Goal: Task Accomplishment & Management: Manage account settings

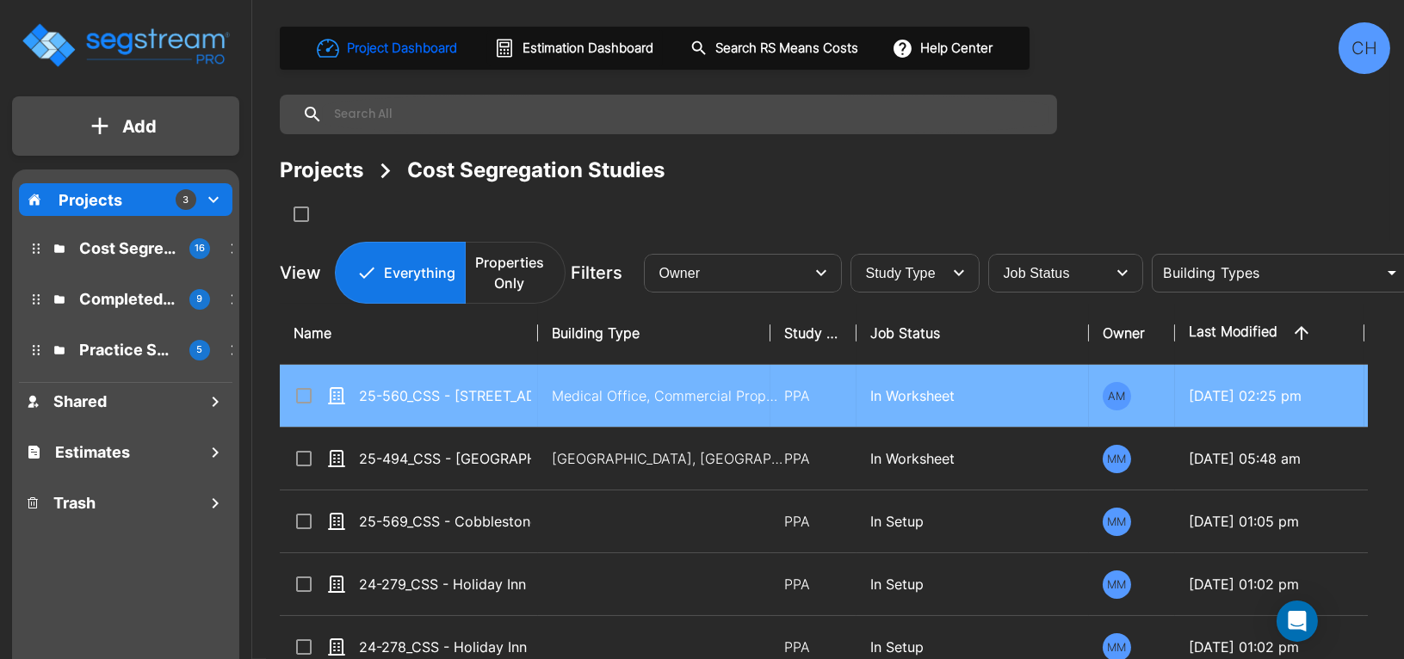
click at [541, 396] on td "Medical Office, Commercial Property Site" at bounding box center [654, 396] width 232 height 63
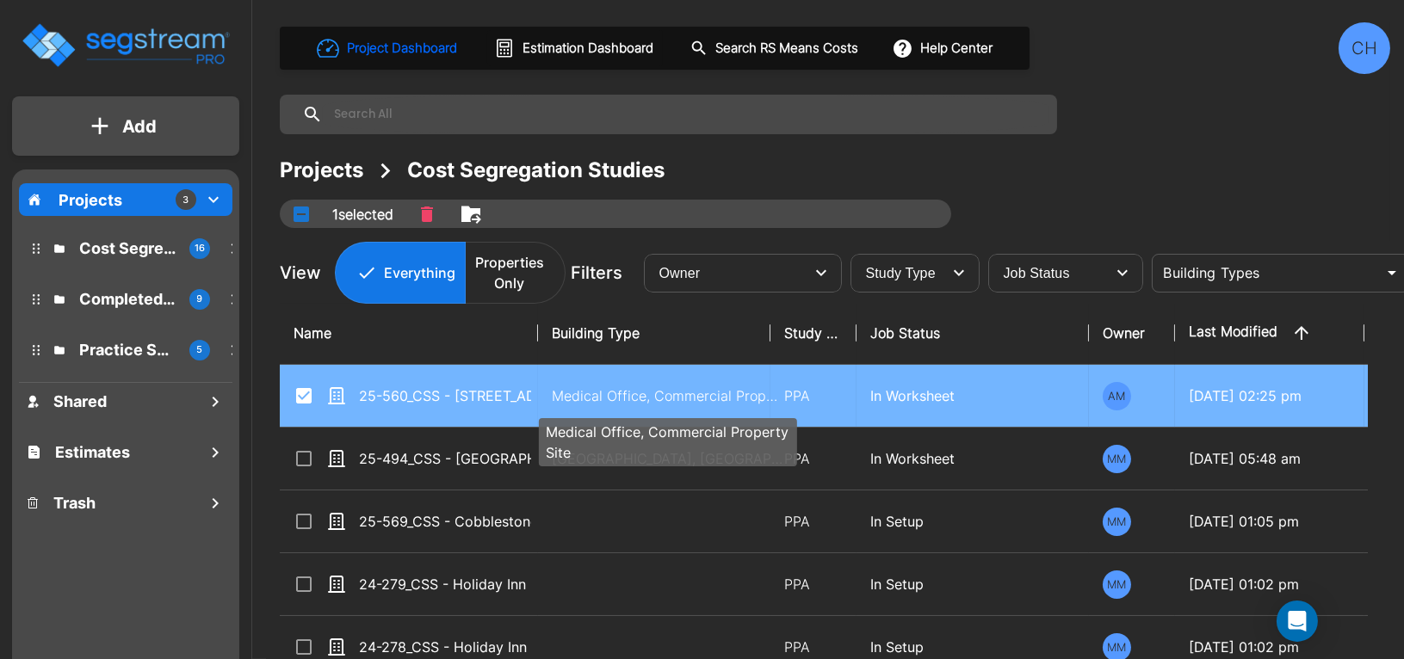
click at [580, 392] on p "Medical Office, Commercial Property Site" at bounding box center [668, 396] width 232 height 21
checkbox input "false"
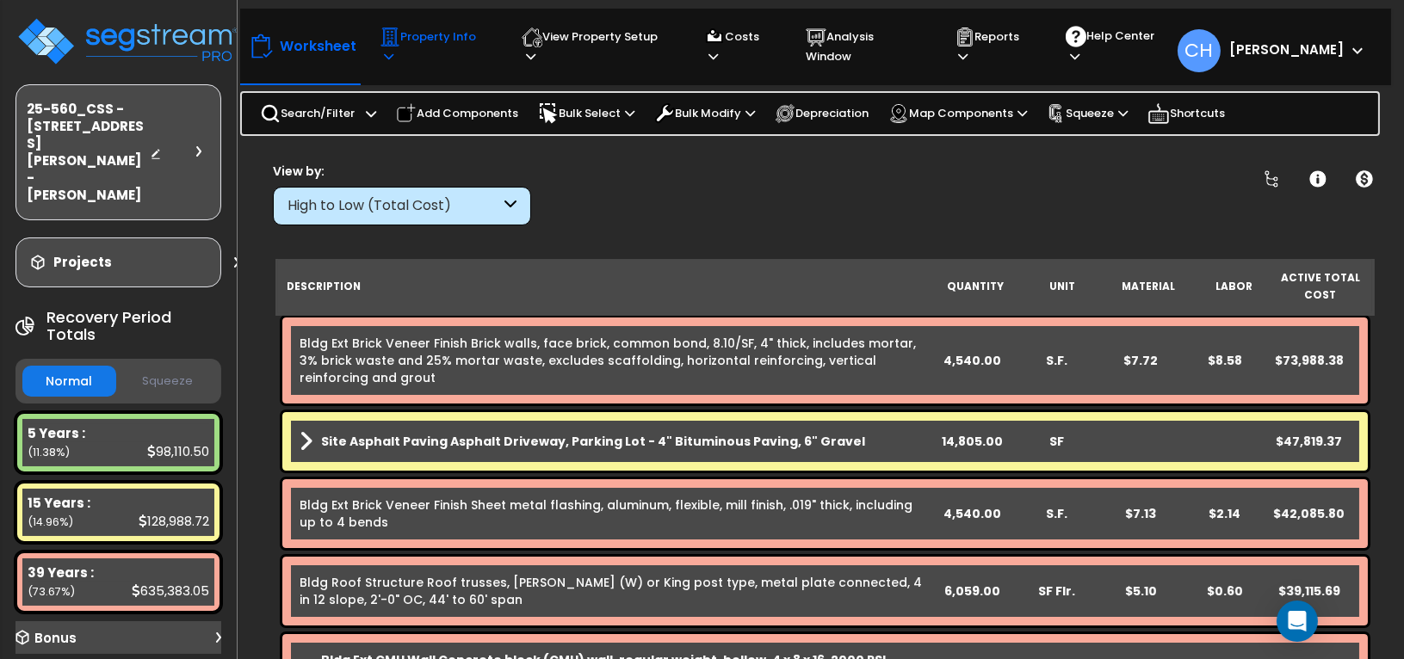
click at [467, 46] on p "Property Info" at bounding box center [435, 47] width 110 height 40
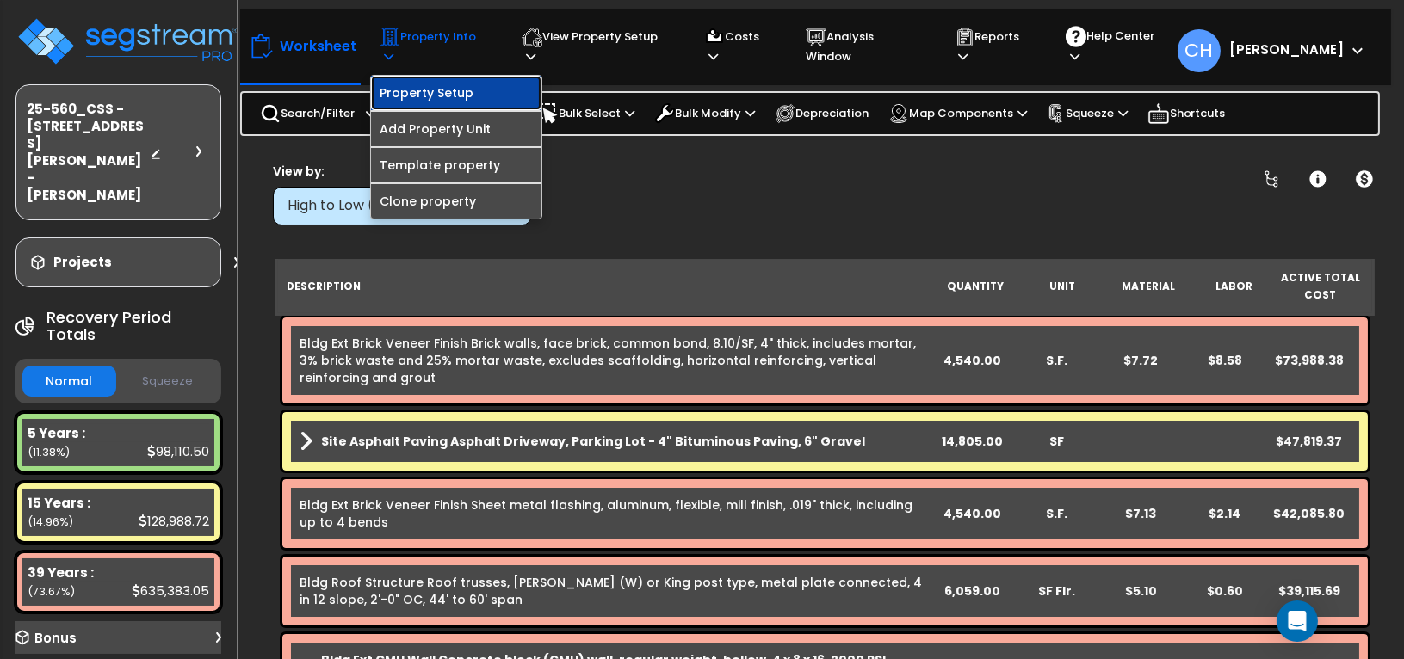
click at [457, 87] on link "Property Setup" at bounding box center [456, 93] width 170 height 34
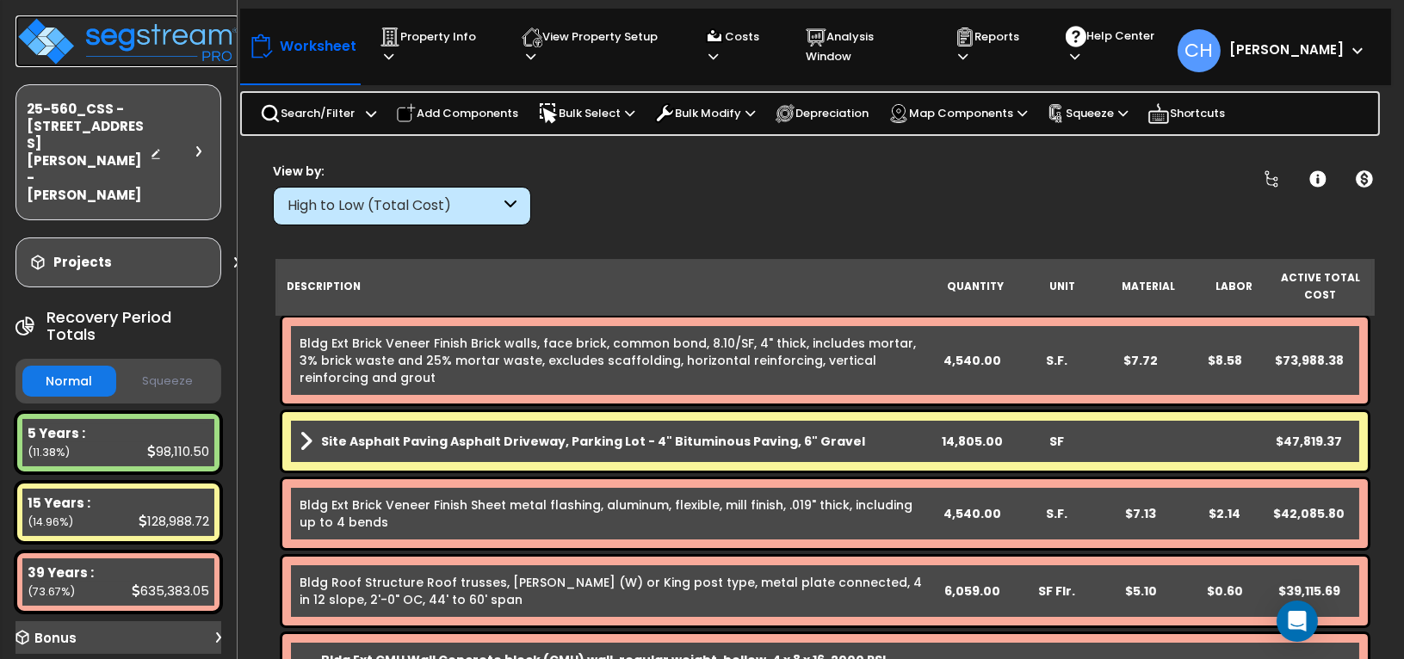
click at [135, 48] on img at bounding box center [127, 41] width 224 height 52
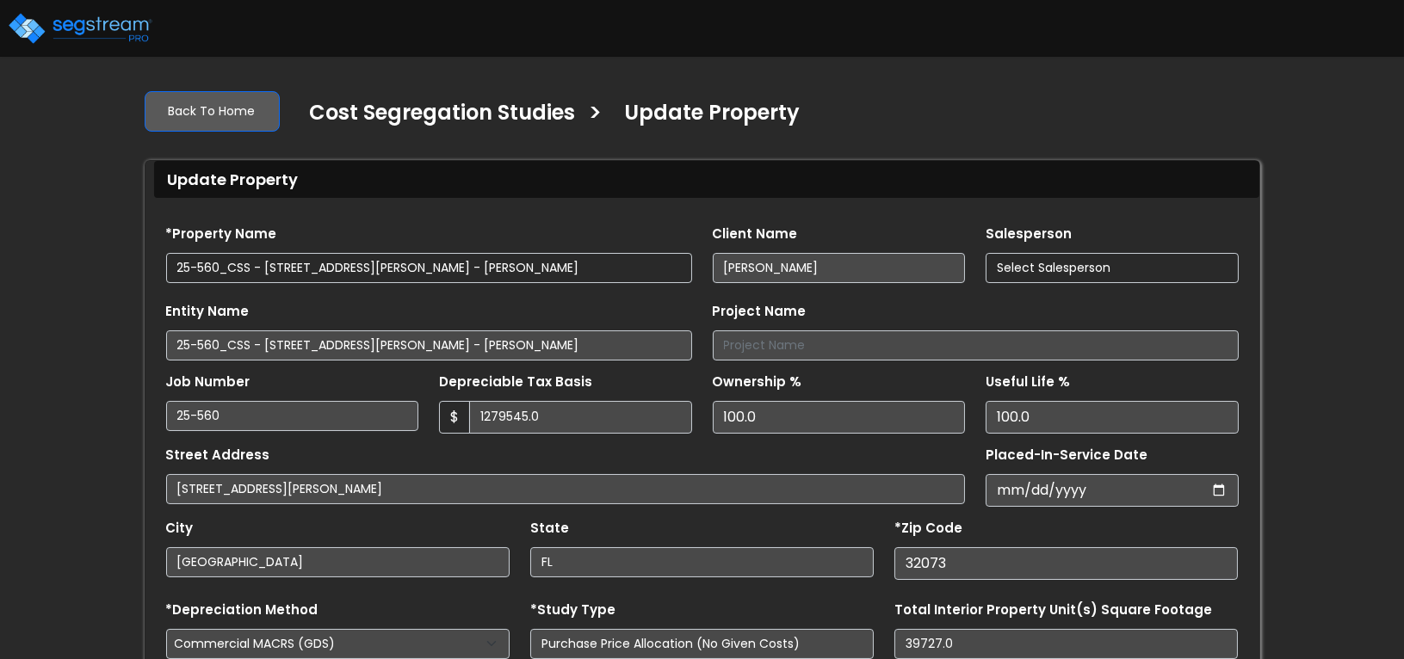
type input "1,279,545.0"
select select "2024"
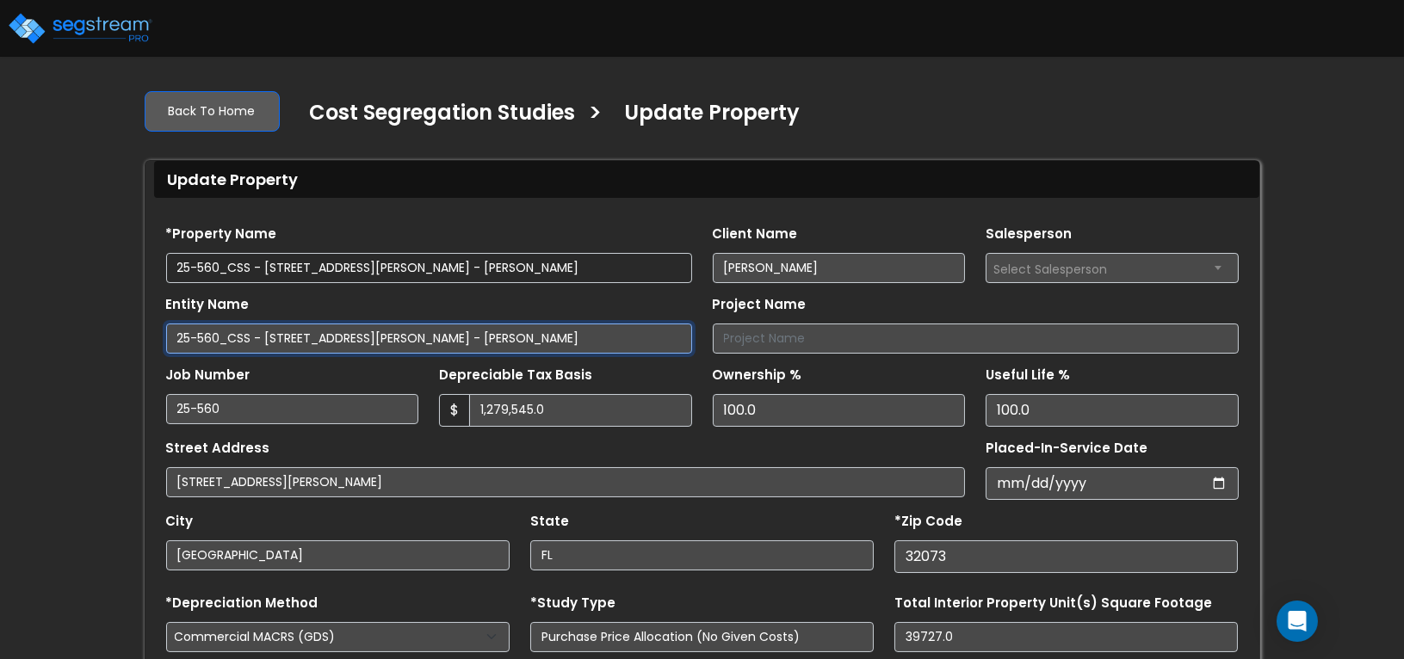
drag, startPoint x: 535, startPoint y: 341, endPoint x: 39, endPoint y: 331, distance: 496.7
click at [39, 332] on div "We are Building your Property. So please grab a coffee and let us do the heavy …" at bounding box center [702, 479] width 1404 height 806
type input "[STREET_ADDRESS], LLC"
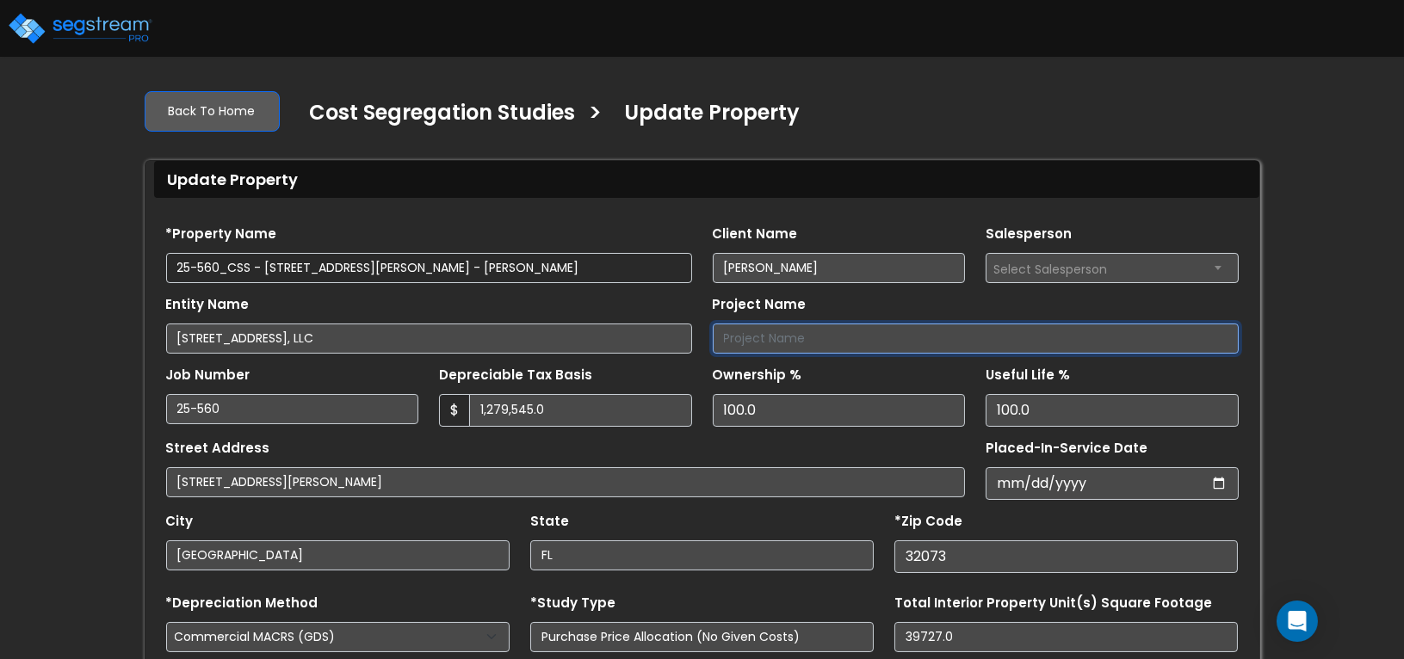
click at [800, 336] on input "Project Name" at bounding box center [976, 339] width 526 height 30
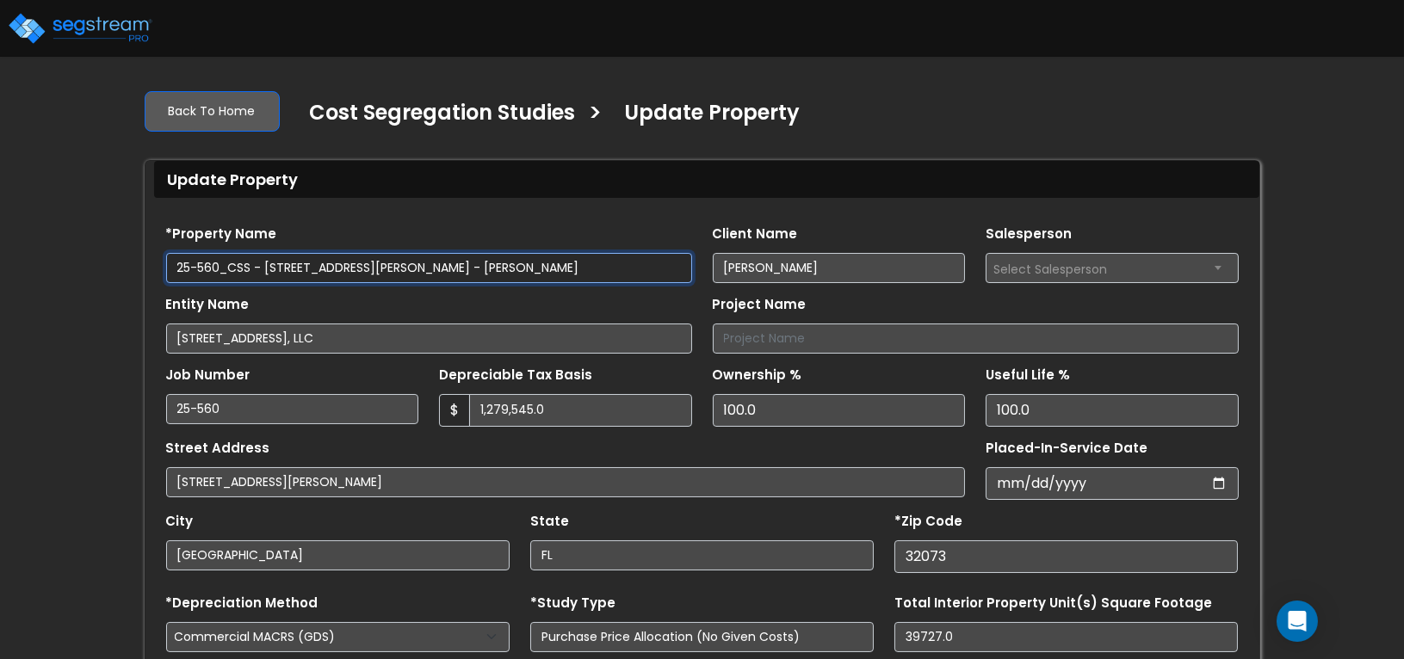
drag, startPoint x: 251, startPoint y: 269, endPoint x: 90, endPoint y: 259, distance: 161.3
click at [95, 259] on div "We are Building your Property. So please grab a coffee and let us do the heavy …" at bounding box center [702, 479] width 1404 height 806
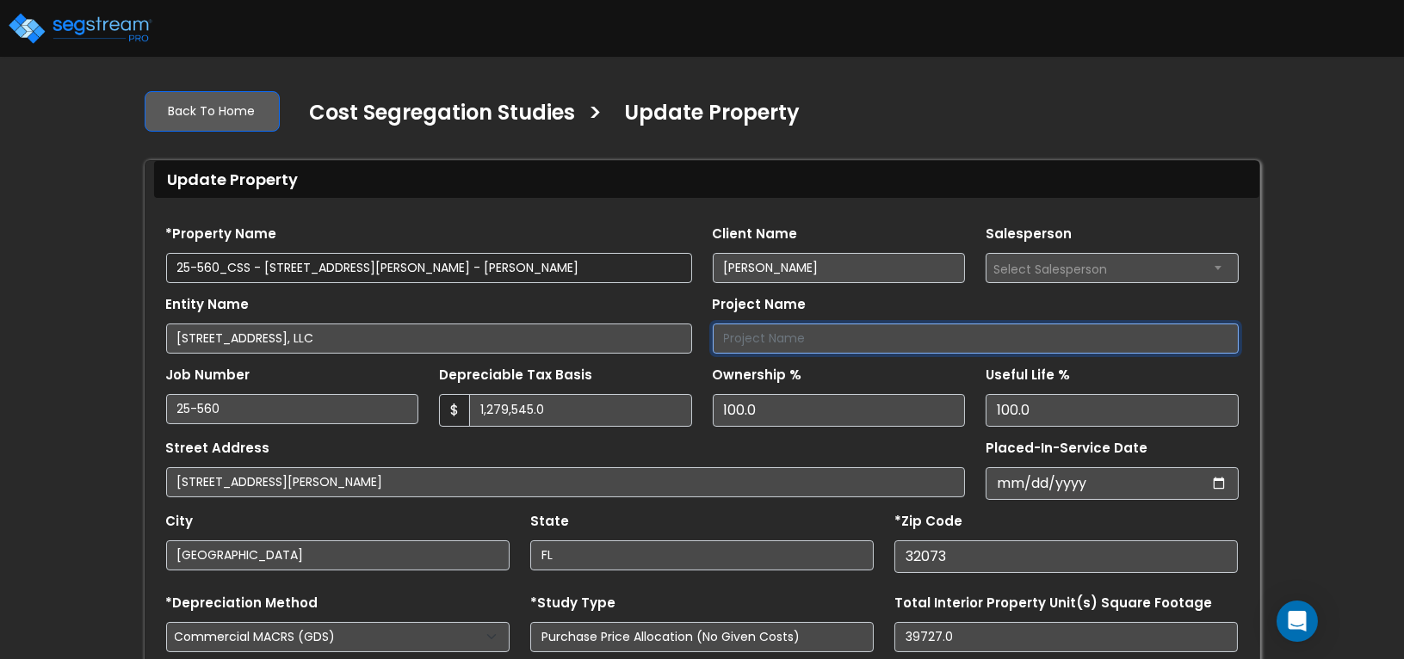
click at [812, 337] on input "Project Name" at bounding box center [976, 339] width 526 height 30
paste input "25-560_CSS"
type input "25-560_CSS"
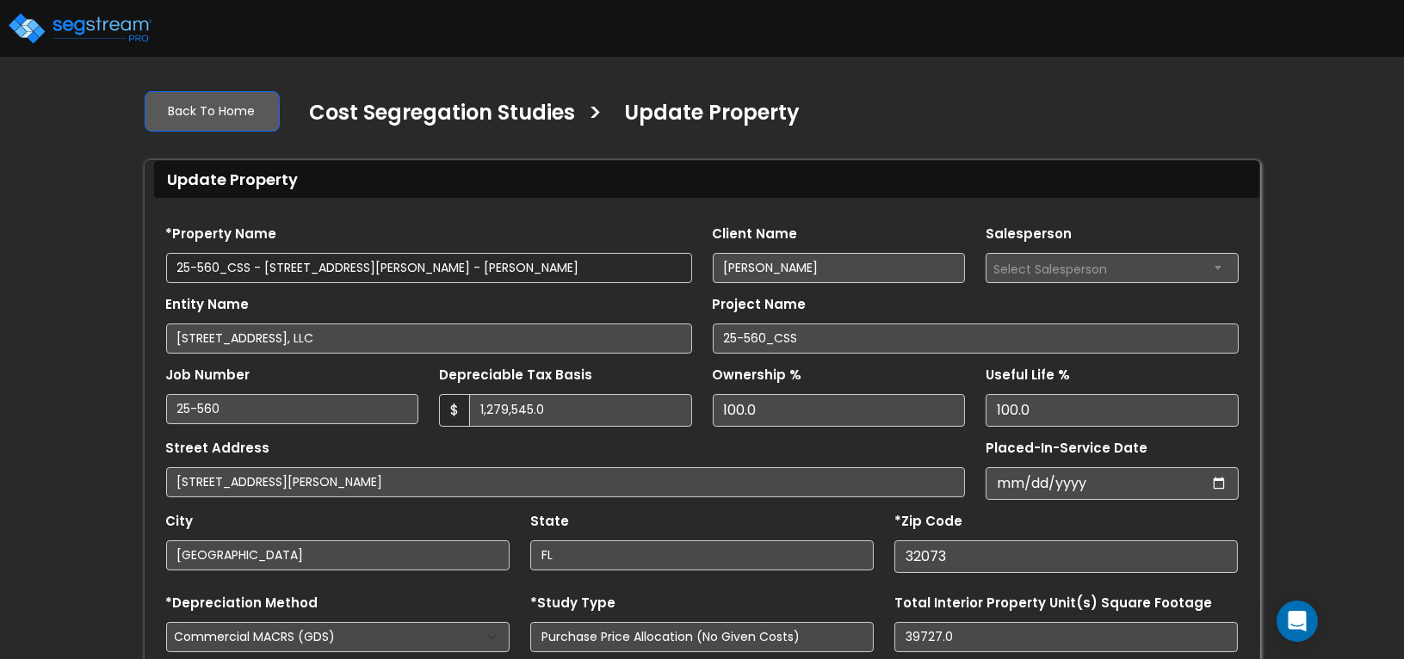
click at [871, 380] on div "Ownership % 100.0" at bounding box center [839, 394] width 253 height 65
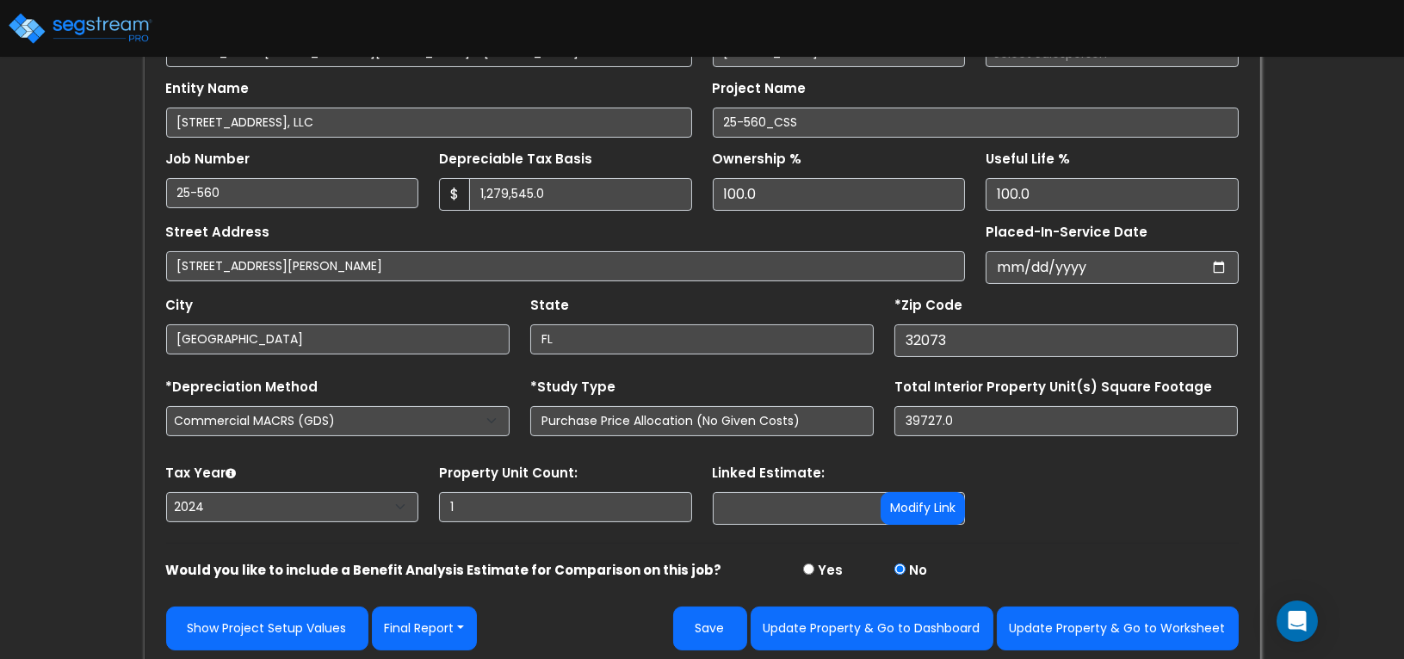
scroll to position [222, 0]
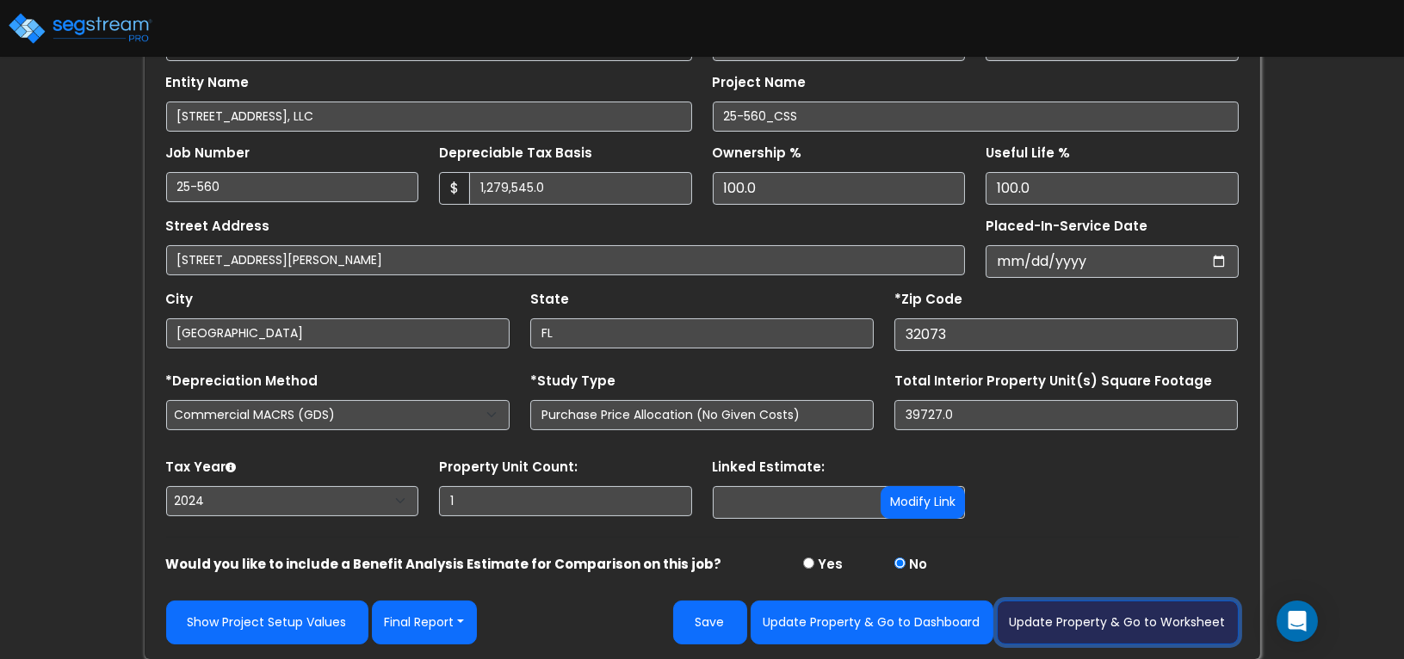
click at [1042, 613] on button "Update Property & Go to Worksheet" at bounding box center [1118, 623] width 242 height 44
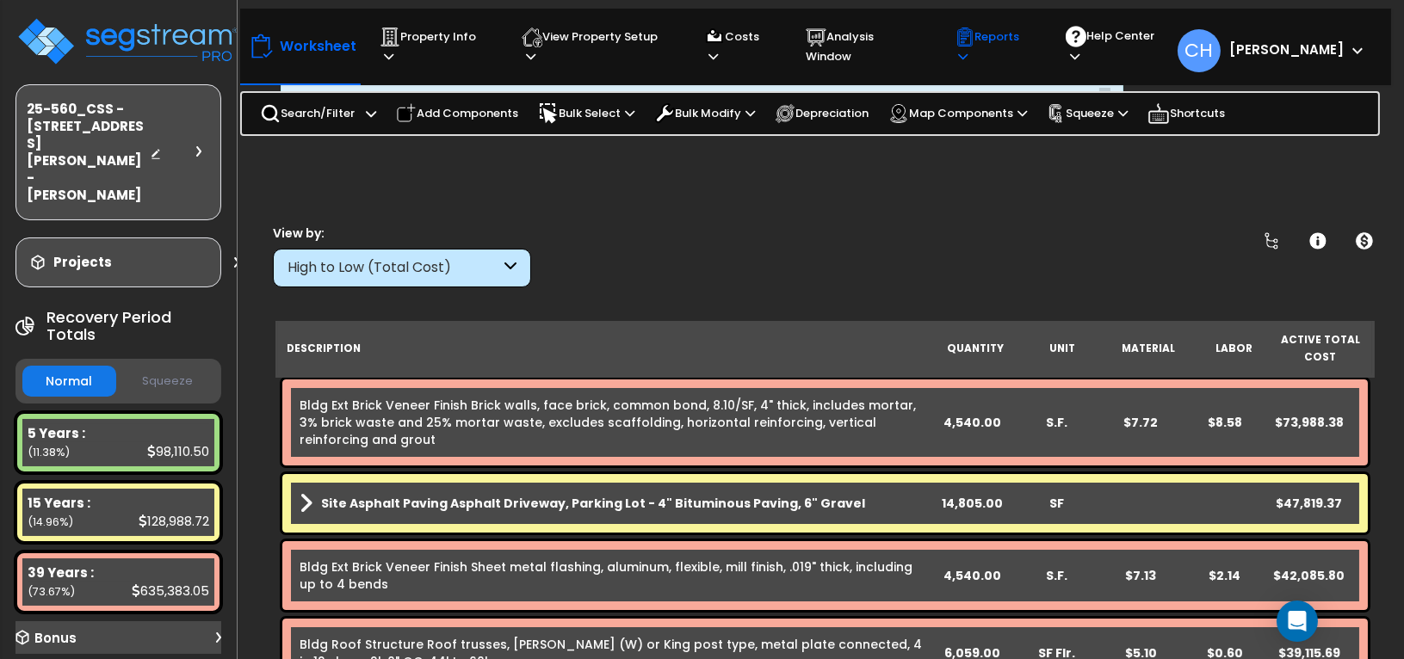
click at [1034, 51] on p "Reports" at bounding box center [993, 47] width 79 height 40
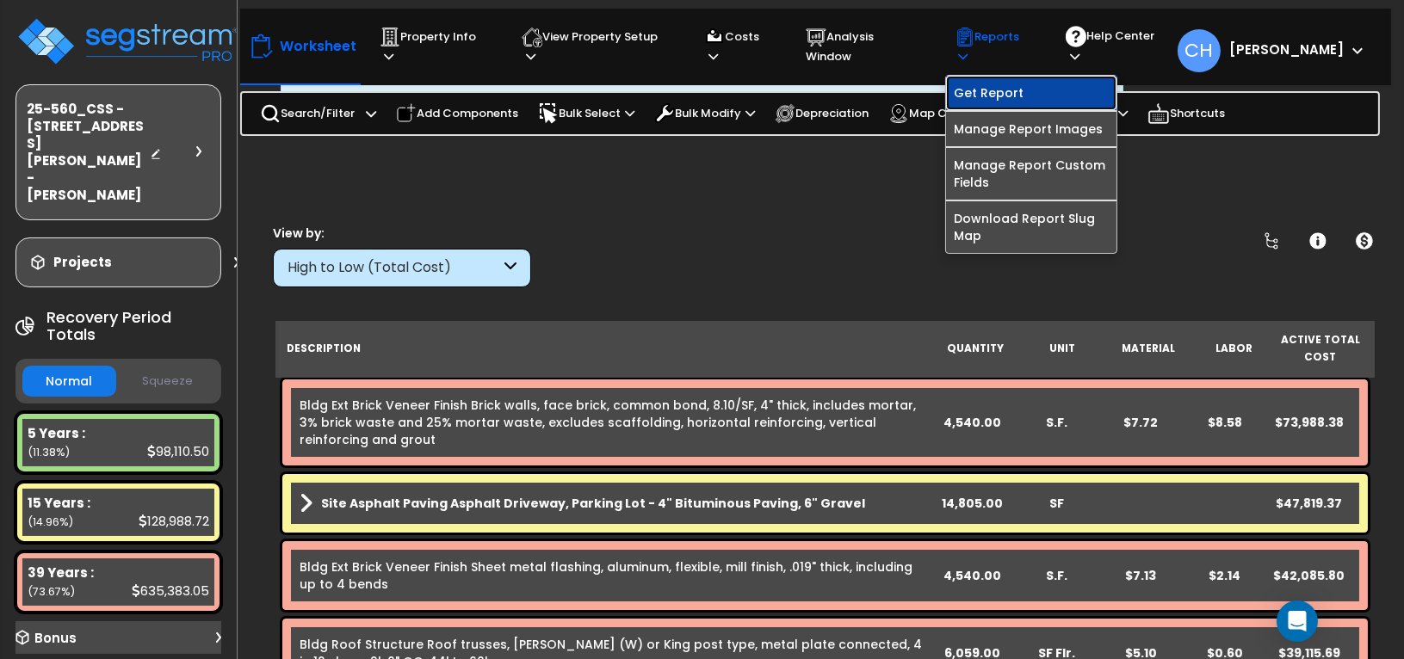
click at [1007, 85] on link "Get Report" at bounding box center [1031, 93] width 170 height 34
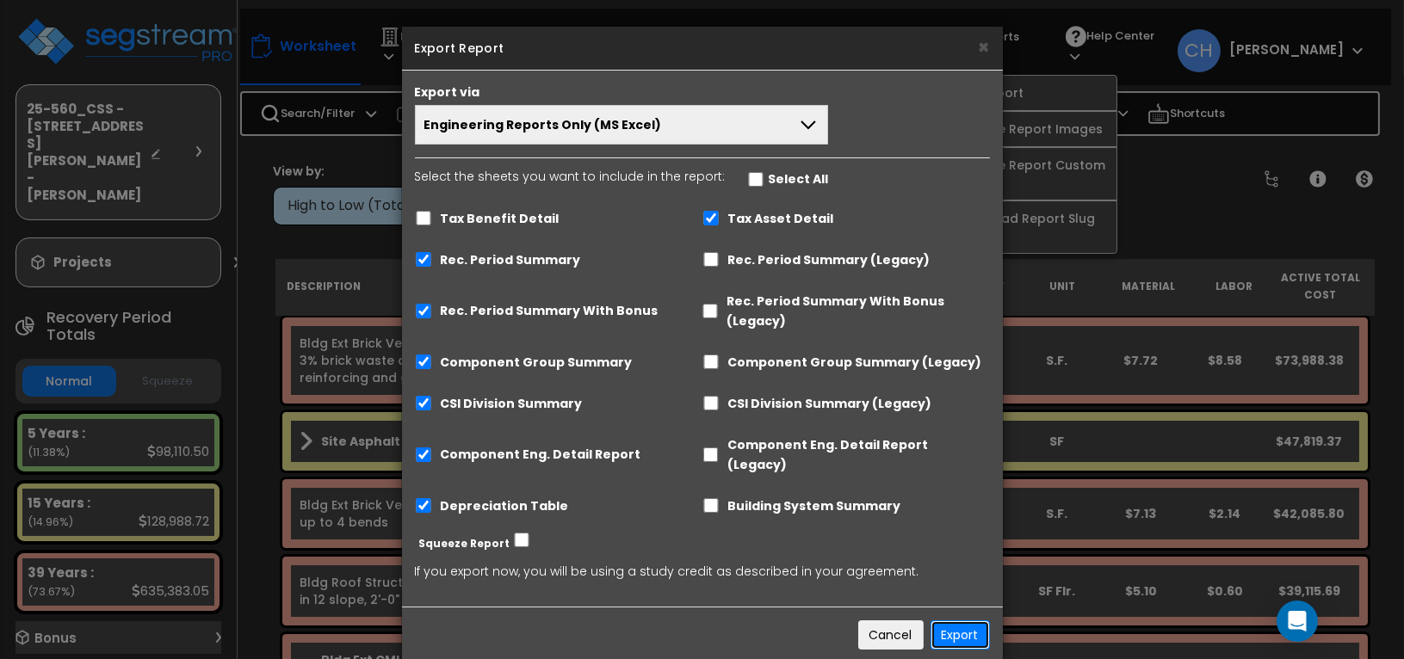
click at [954, 621] on button "Export" at bounding box center [959, 635] width 59 height 29
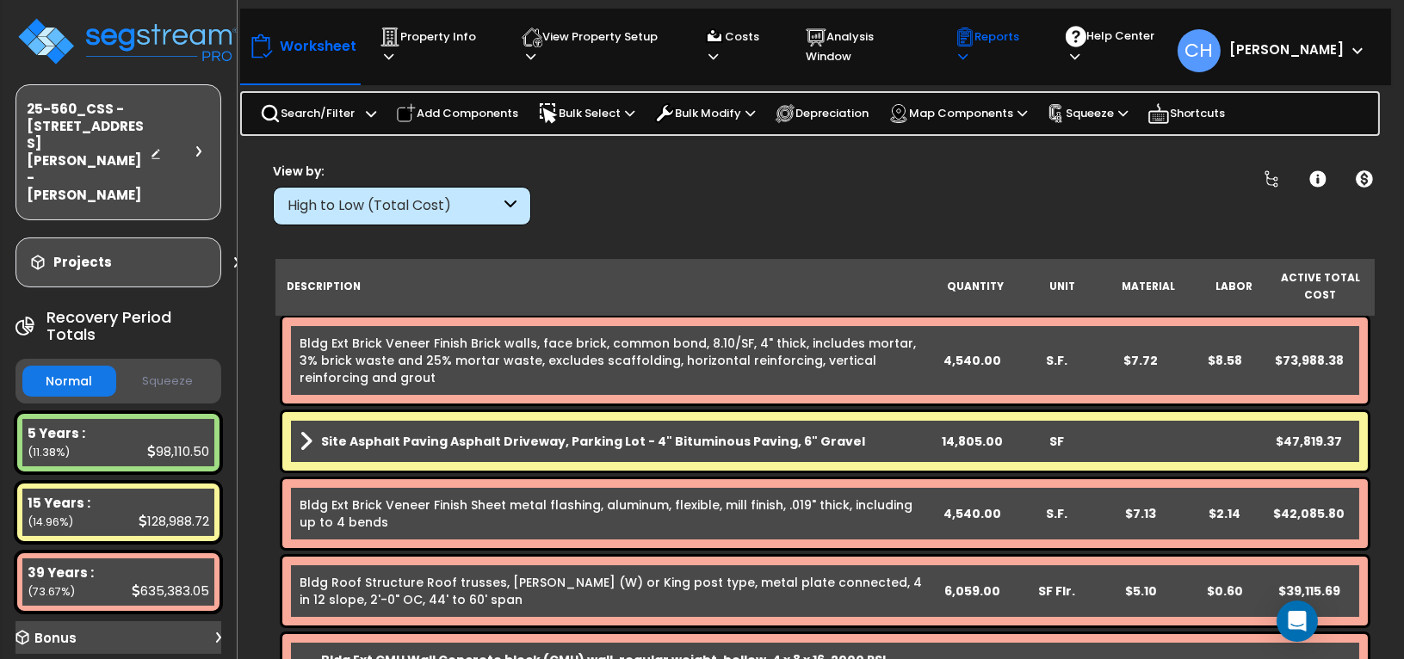
click at [1022, 45] on p "Reports" at bounding box center [993, 47] width 79 height 40
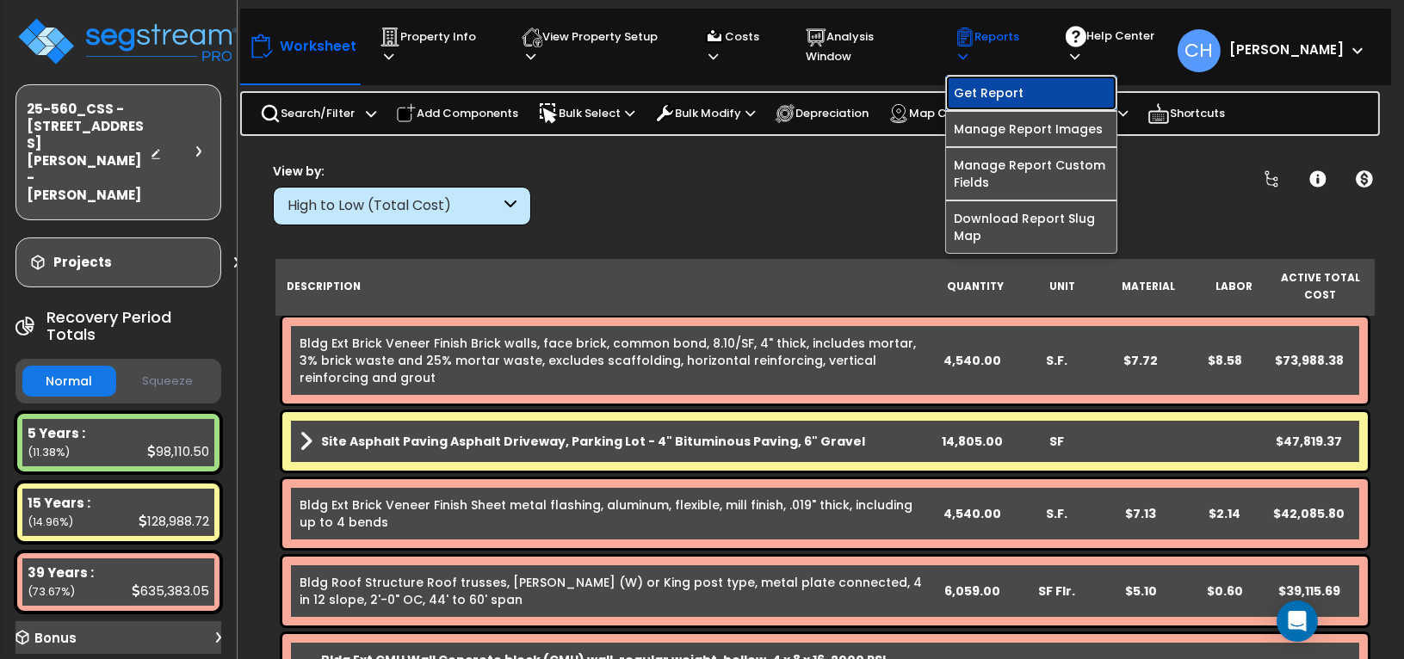
click at [985, 83] on link "Get Report" at bounding box center [1031, 93] width 170 height 34
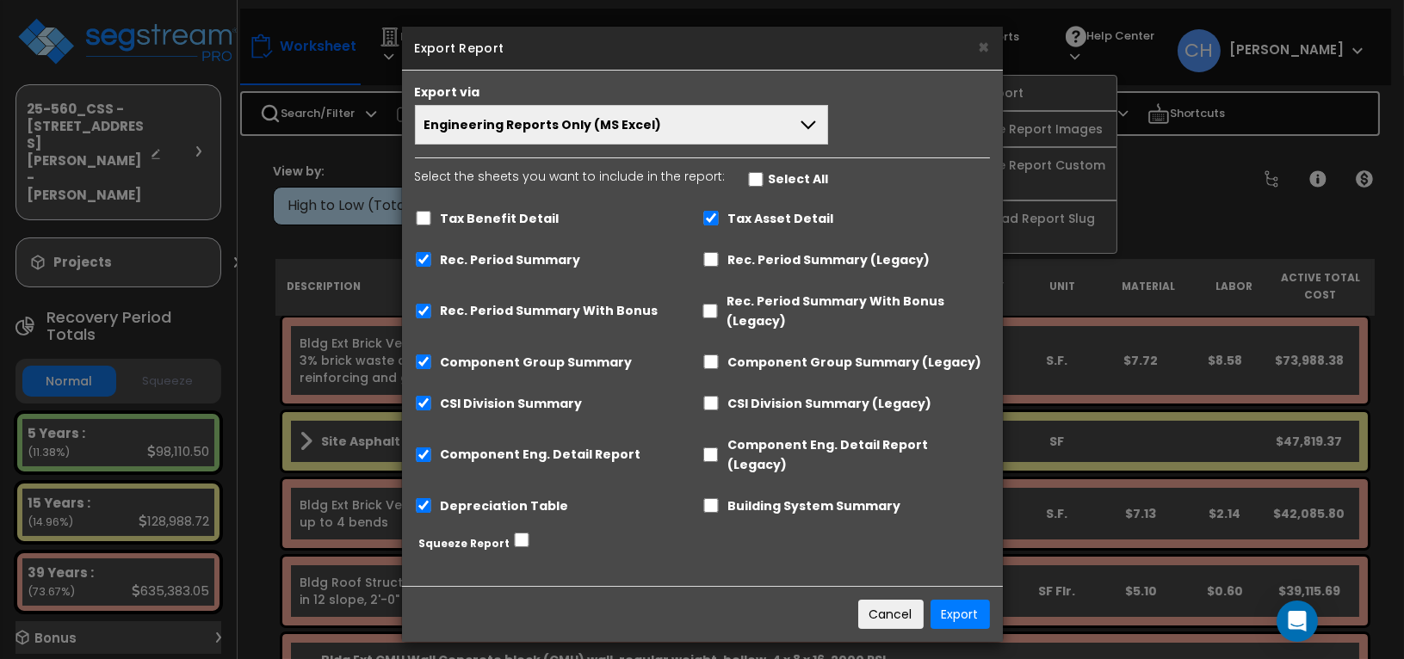
click at [794, 131] on button "Engineering Reports Only (MS Excel)" at bounding box center [622, 125] width 414 height 40
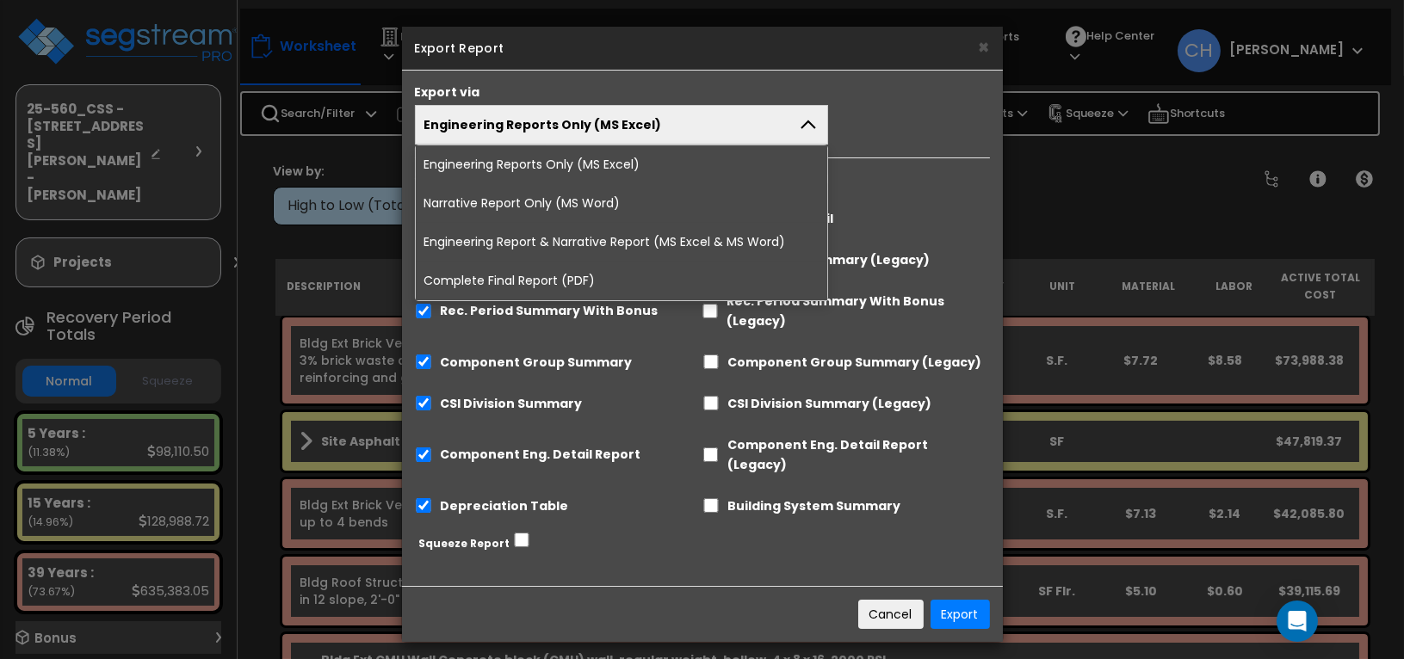
drag, startPoint x: 497, startPoint y: 280, endPoint x: 509, endPoint y: 281, distance: 11.2
click at [497, 280] on li "Complete Final Report (PDF)" at bounding box center [622, 281] width 412 height 39
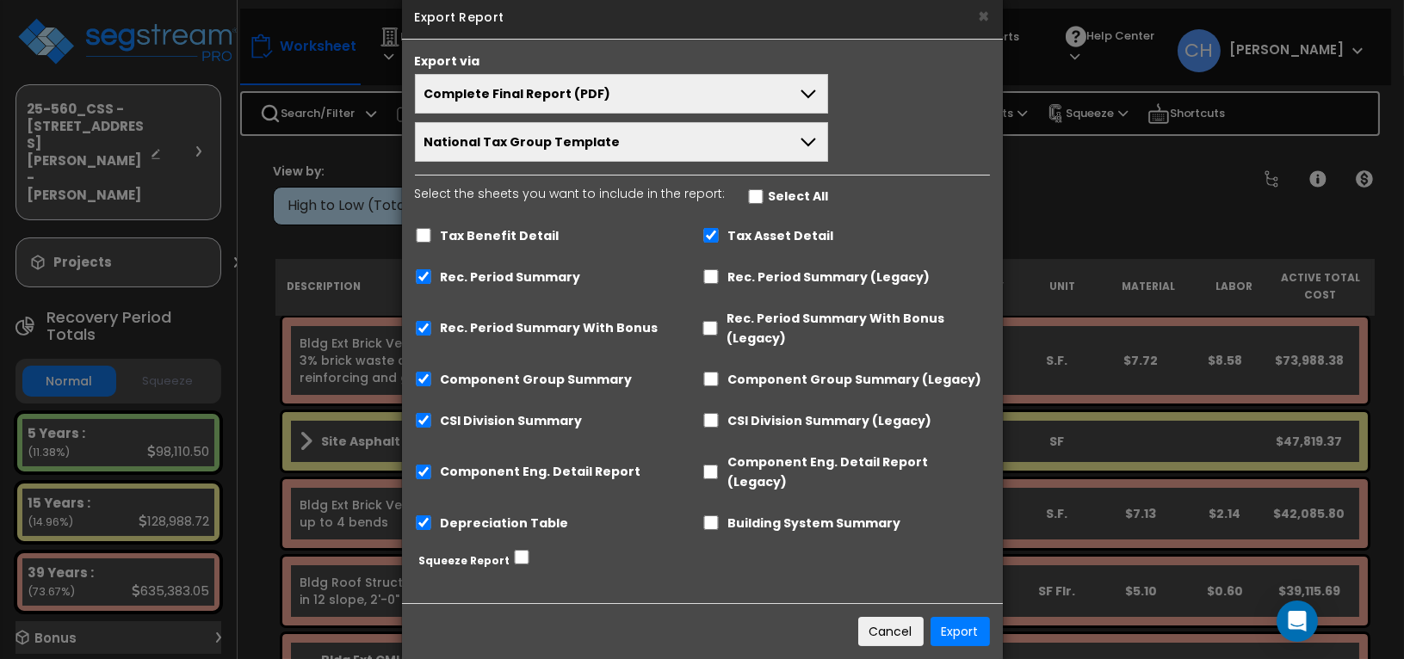
scroll to position [39, 0]
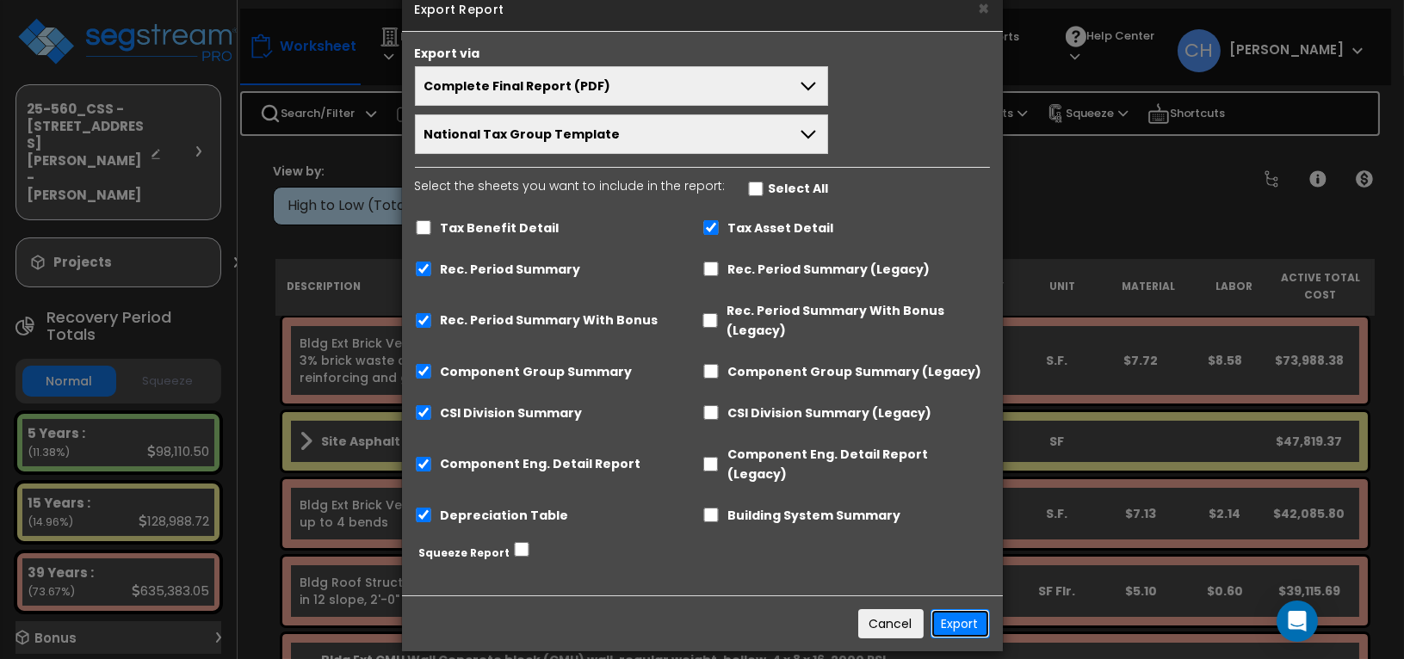
click at [955, 609] on button "Export" at bounding box center [959, 623] width 59 height 29
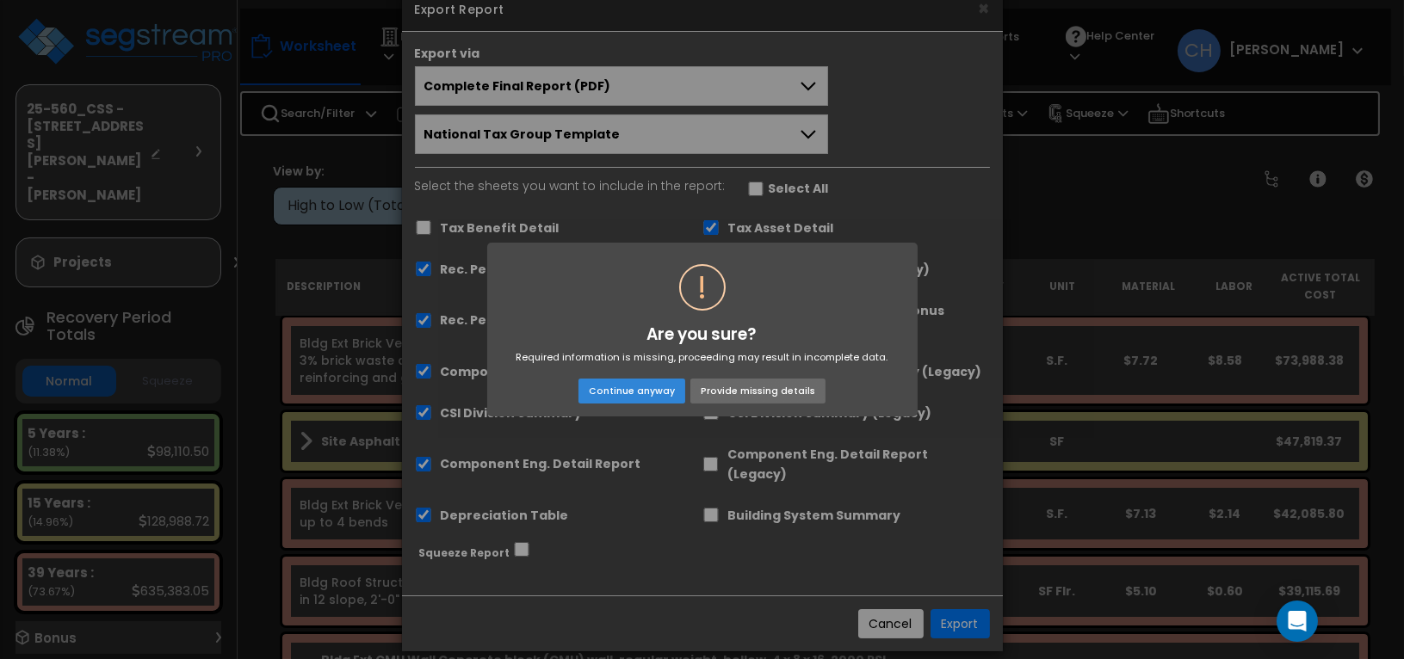
click at [760, 395] on button "Provide missing details" at bounding box center [757, 391] width 134 height 24
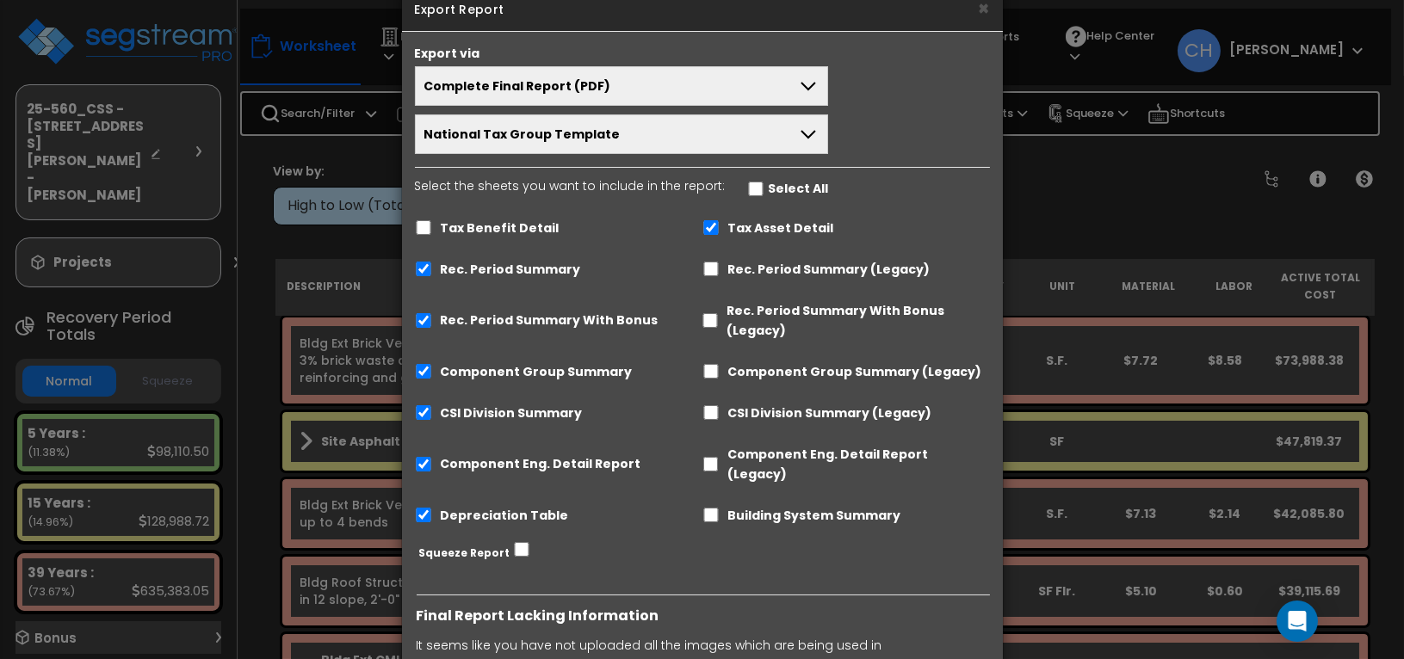
scroll to position [407, 0]
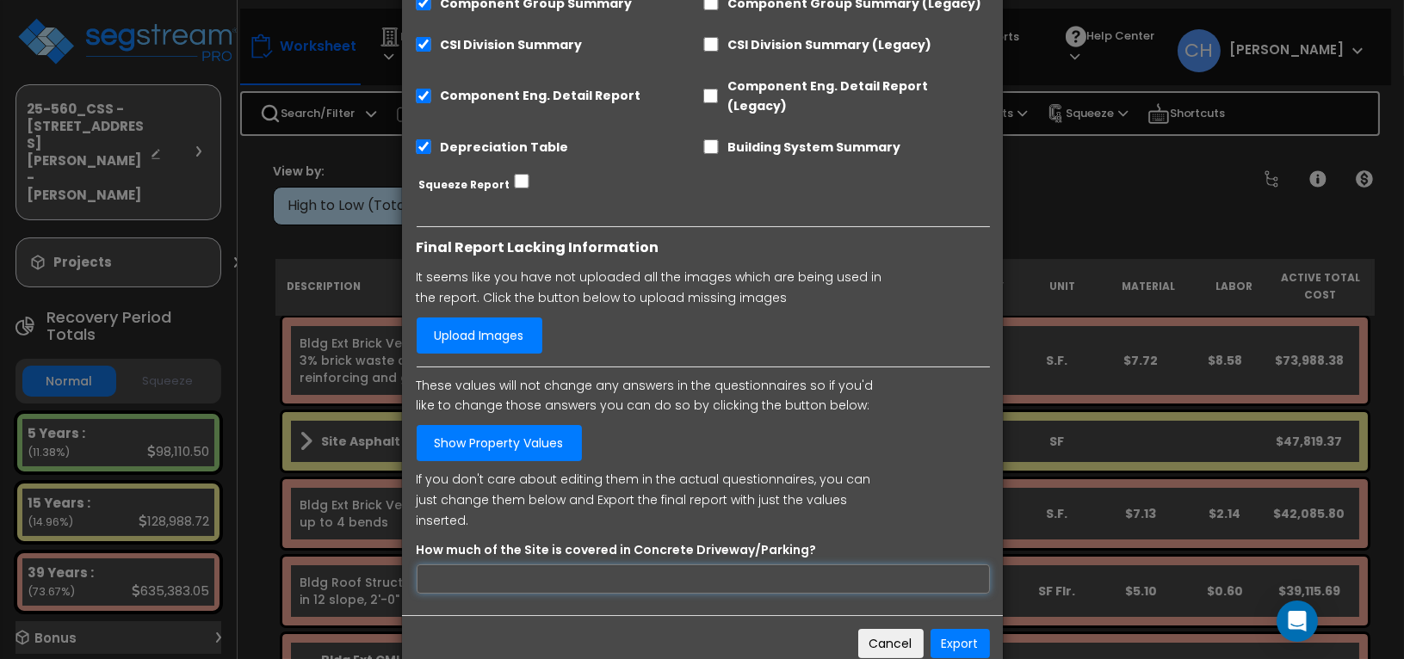
click at [599, 565] on input "How much of the Site is covered in Concrete Driveway/Parking?" at bounding box center [703, 579] width 573 height 29
type input "7500"
click at [952, 629] on button "Export" at bounding box center [959, 643] width 59 height 29
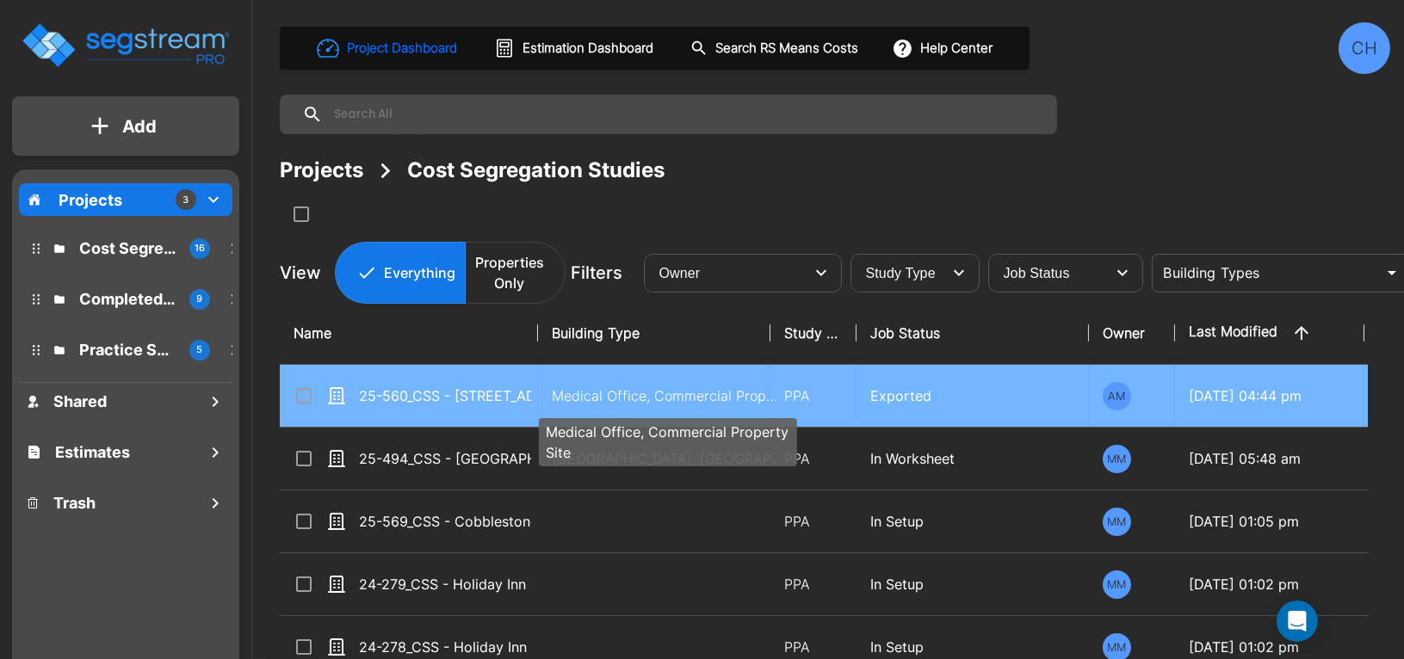
click at [568, 397] on p "Medical Office, Commercial Property Site" at bounding box center [668, 396] width 232 height 21
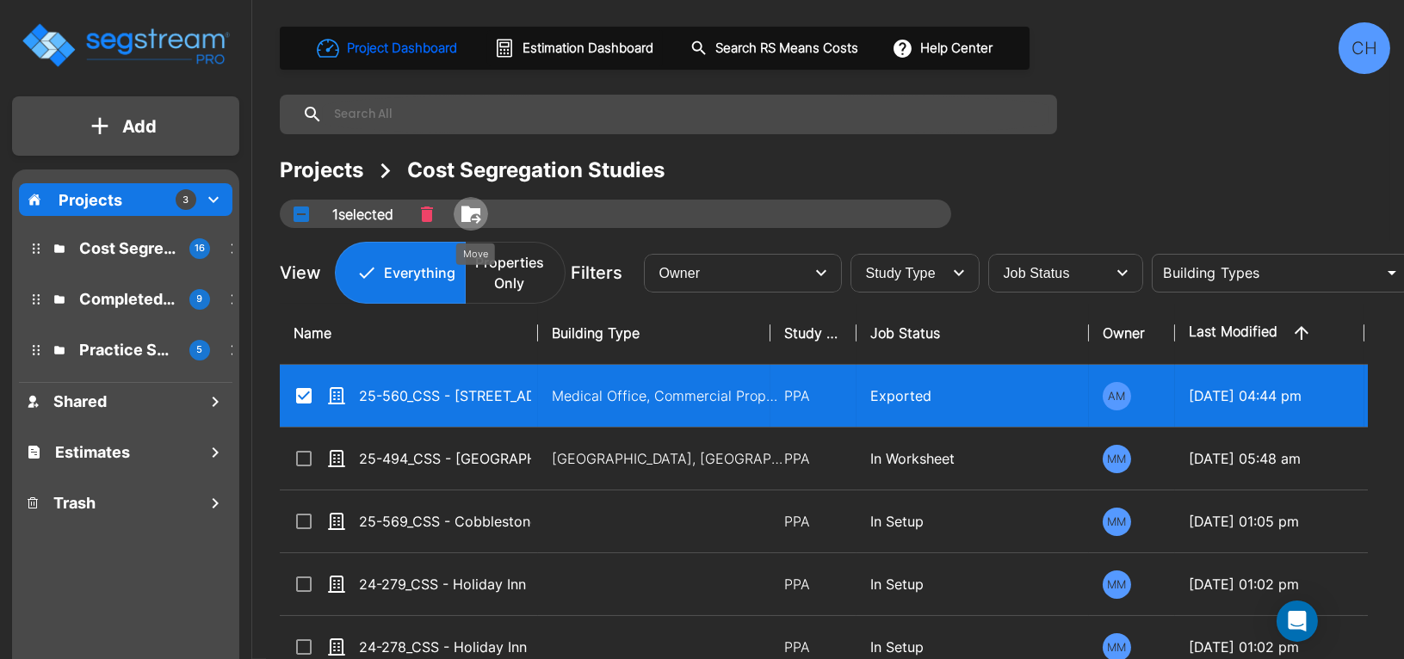
click at [479, 216] on icon "Move" at bounding box center [470, 214] width 21 height 21
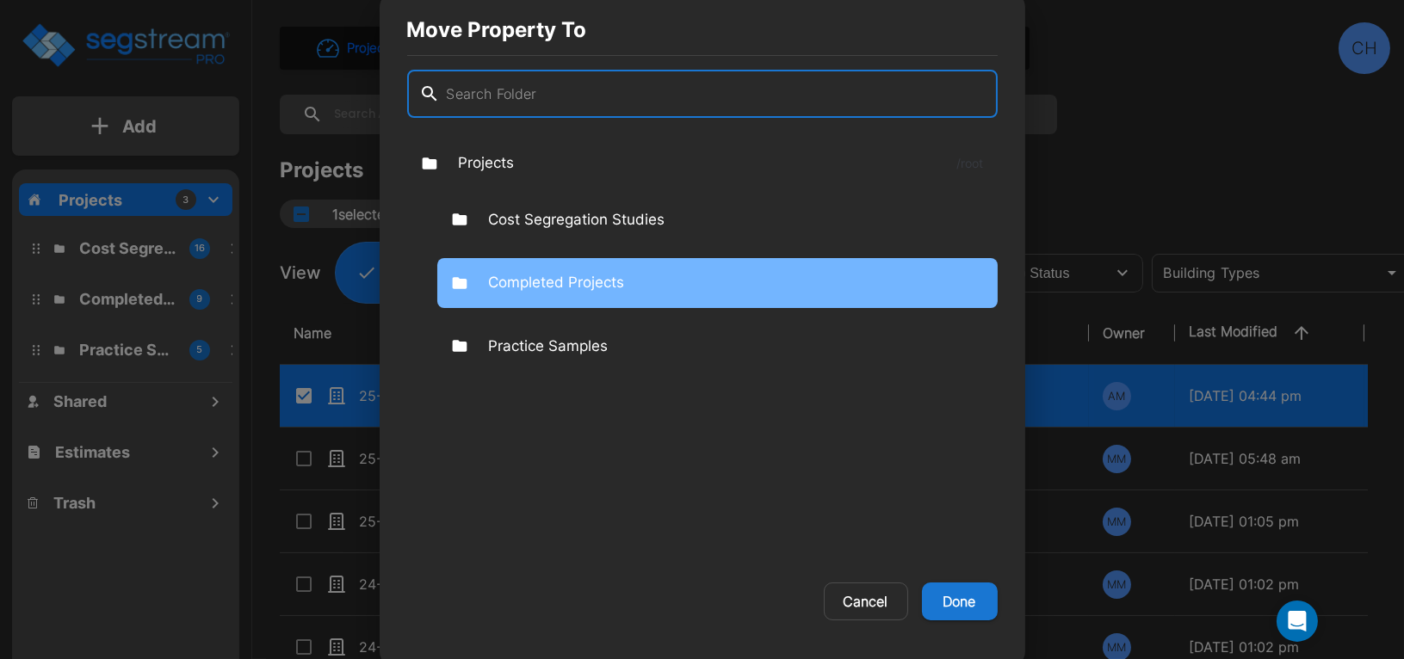
click at [571, 287] on p "Completed Projects" at bounding box center [557, 283] width 136 height 22
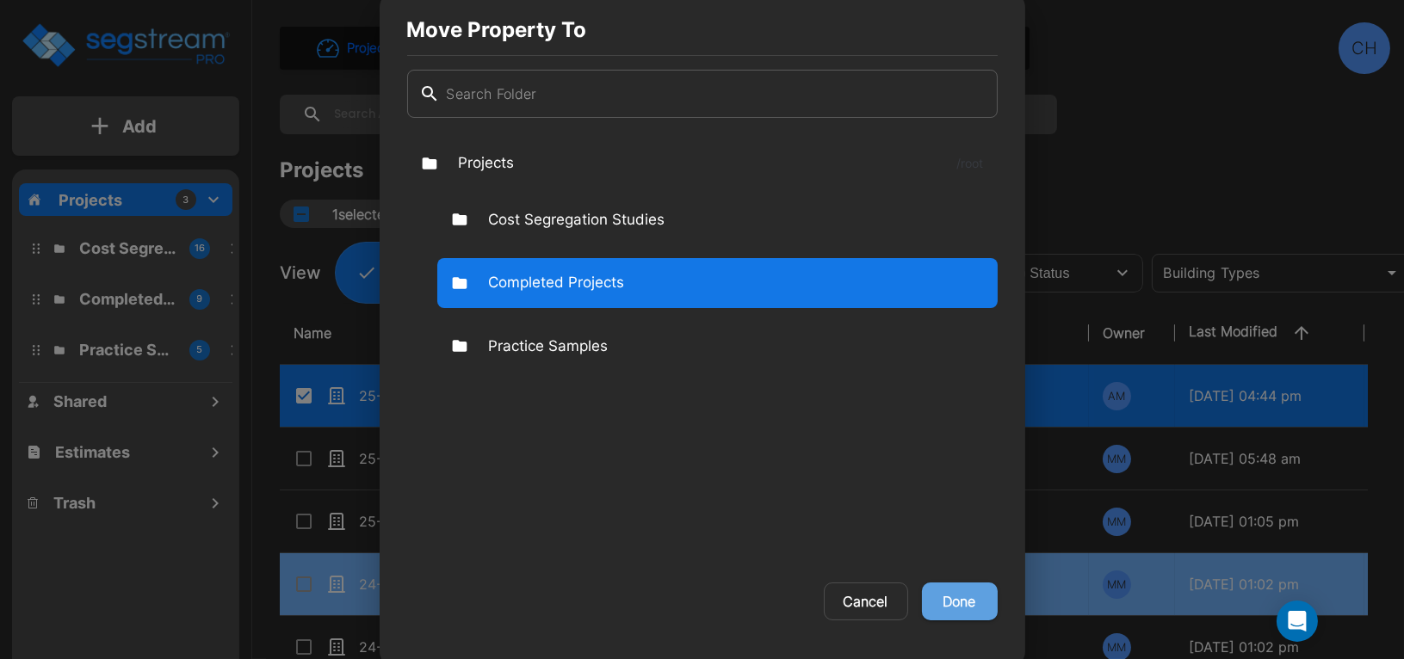
click at [948, 607] on button "Done" at bounding box center [960, 602] width 76 height 38
checkbox input "false"
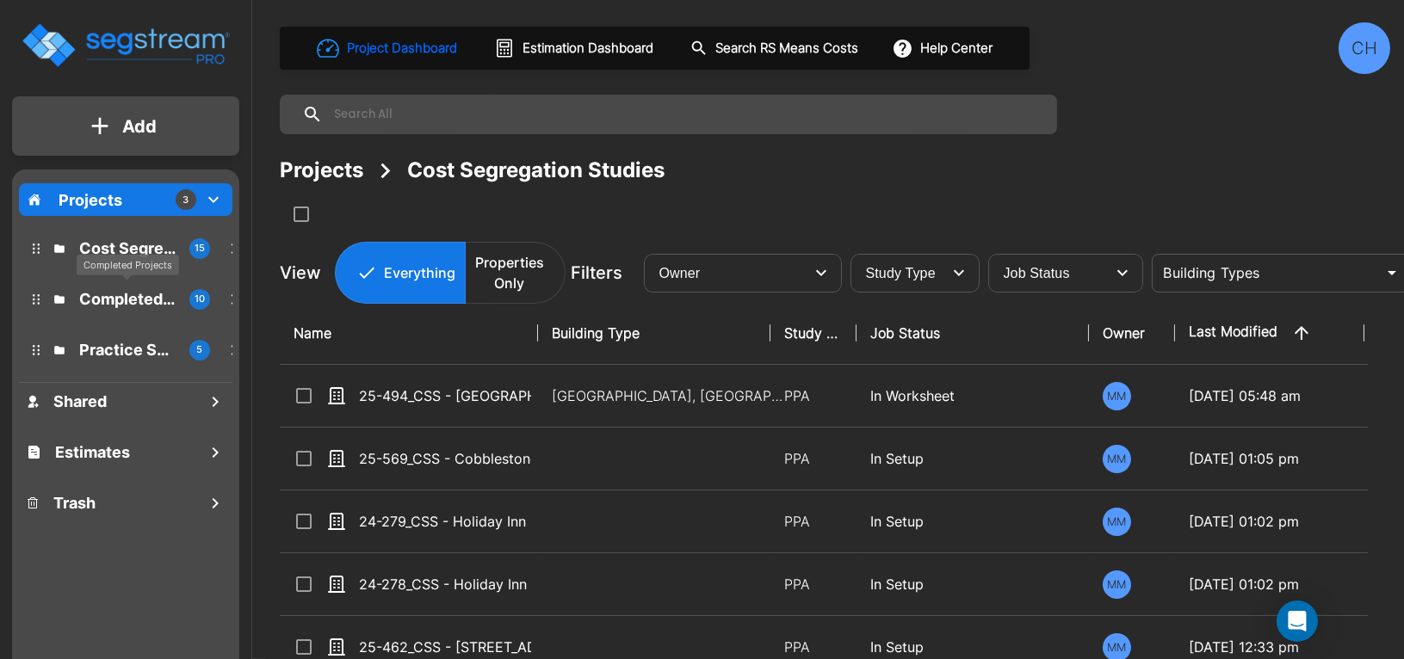
click at [100, 295] on p "Completed Projects" at bounding box center [127, 298] width 96 height 23
